Goal: Check status: Check status

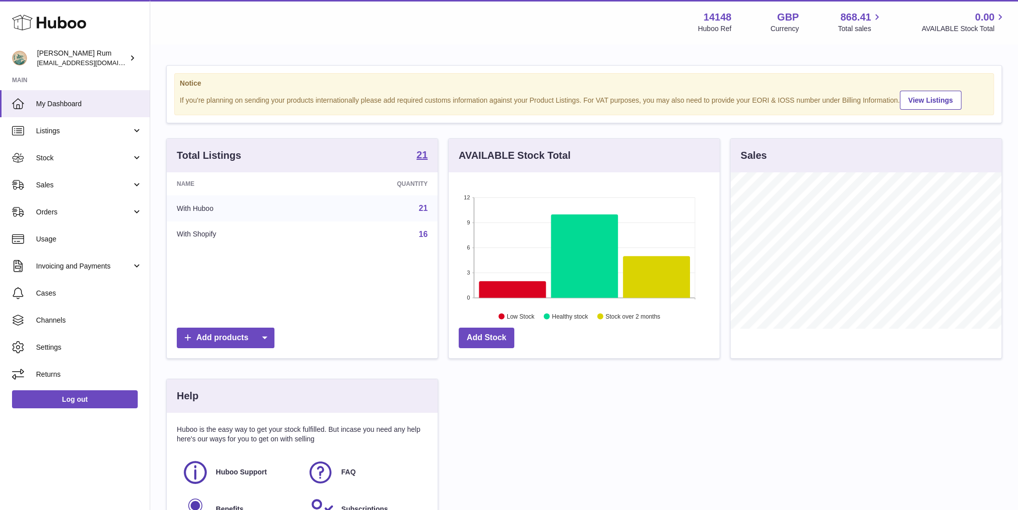
scroll to position [156, 270]
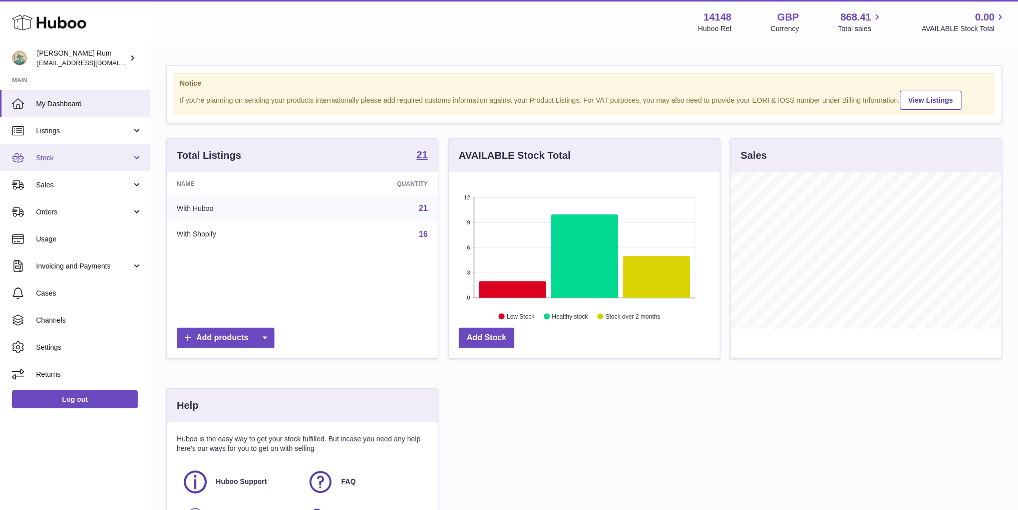
click at [62, 153] on span "Stock" at bounding box center [84, 158] width 96 height 10
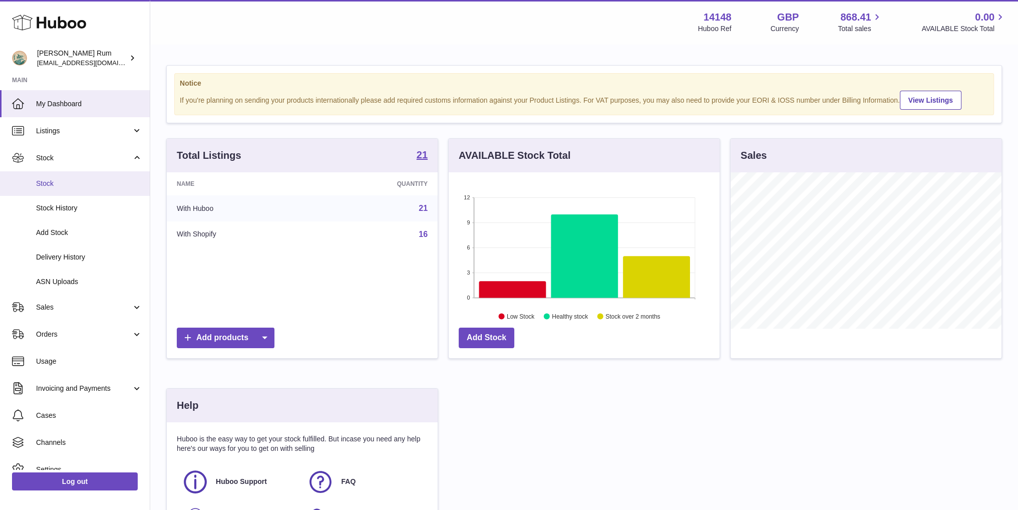
click at [59, 185] on span "Stock" at bounding box center [89, 184] width 106 height 10
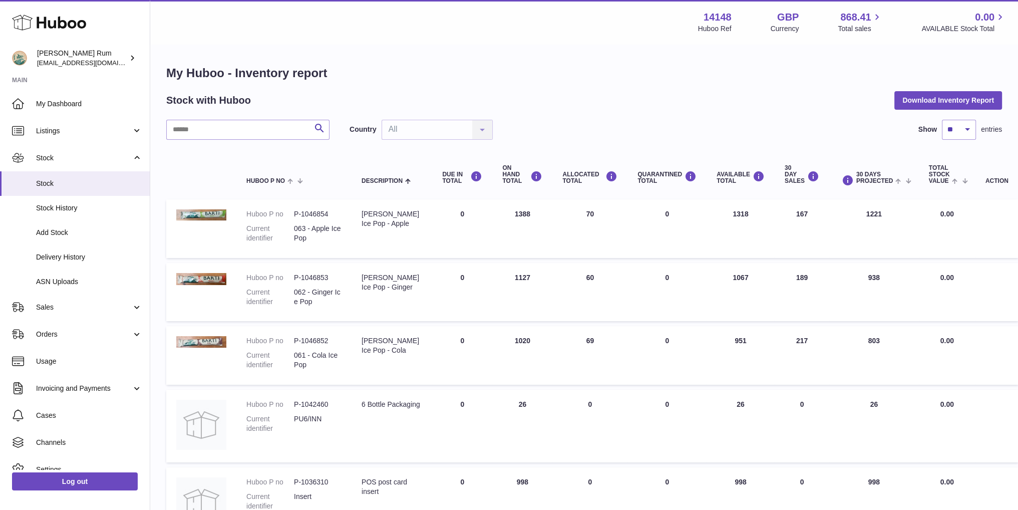
click at [691, 128] on div "Search Country All All No elements found. Consider changing the search query. L…" at bounding box center [584, 130] width 836 height 20
click at [673, 79] on h1 "My Huboo - Inventory report" at bounding box center [584, 73] width 836 height 16
